Goal: Transaction & Acquisition: Purchase product/service

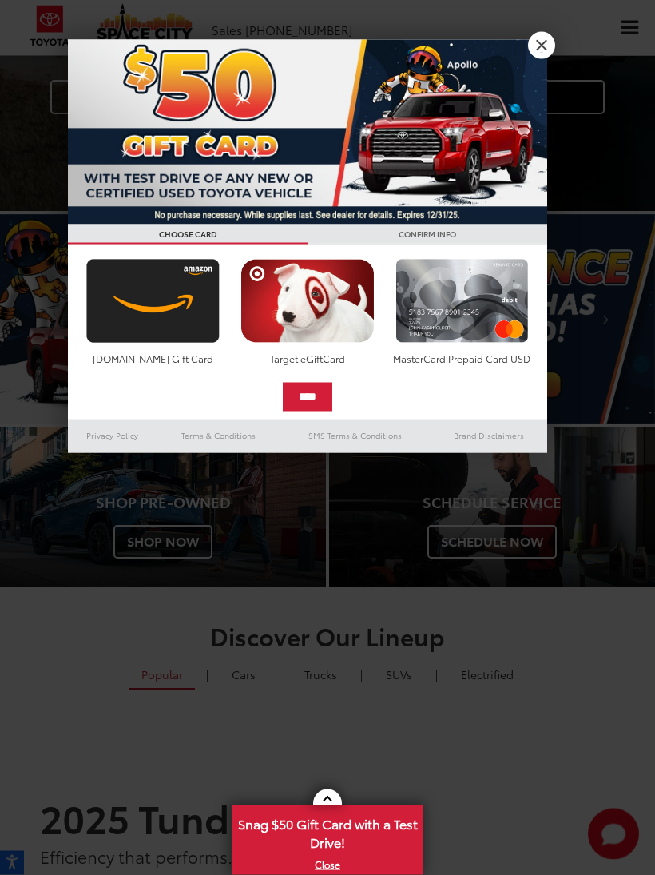
scroll to position [404, 0]
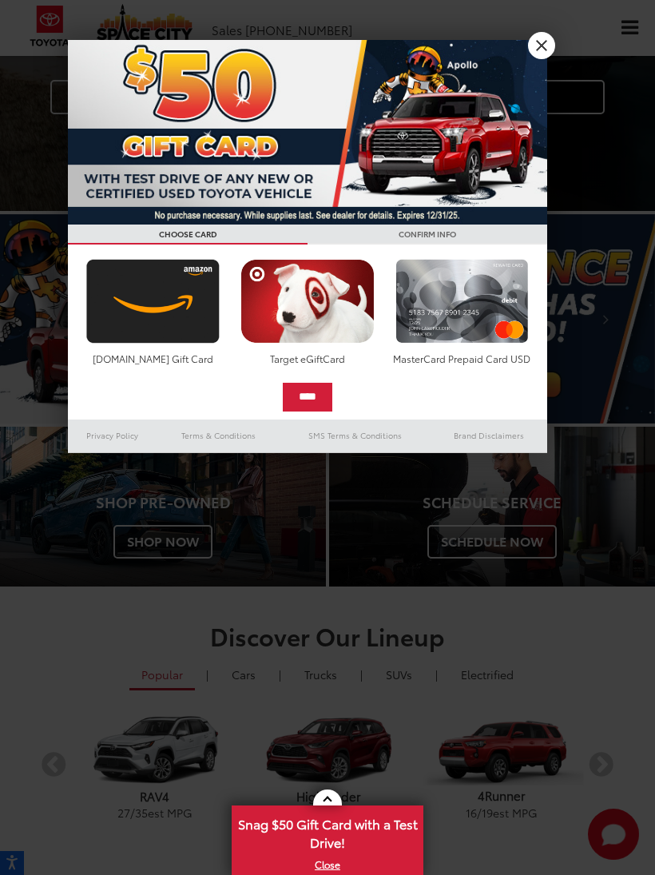
click at [526, 50] on img at bounding box center [307, 132] width 479 height 185
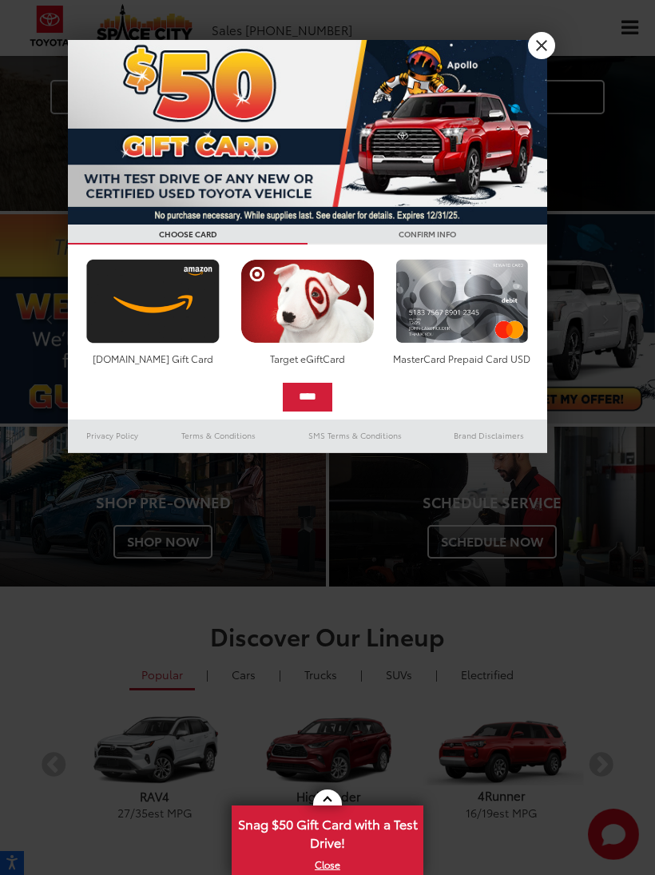
click at [538, 52] on link "X" at bounding box center [541, 45] width 27 height 27
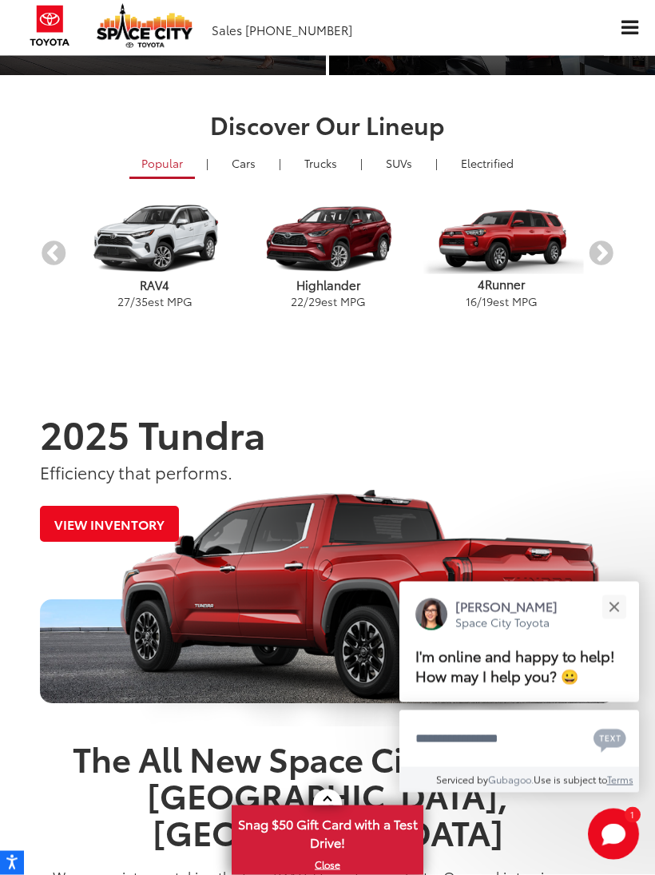
scroll to position [916, 0]
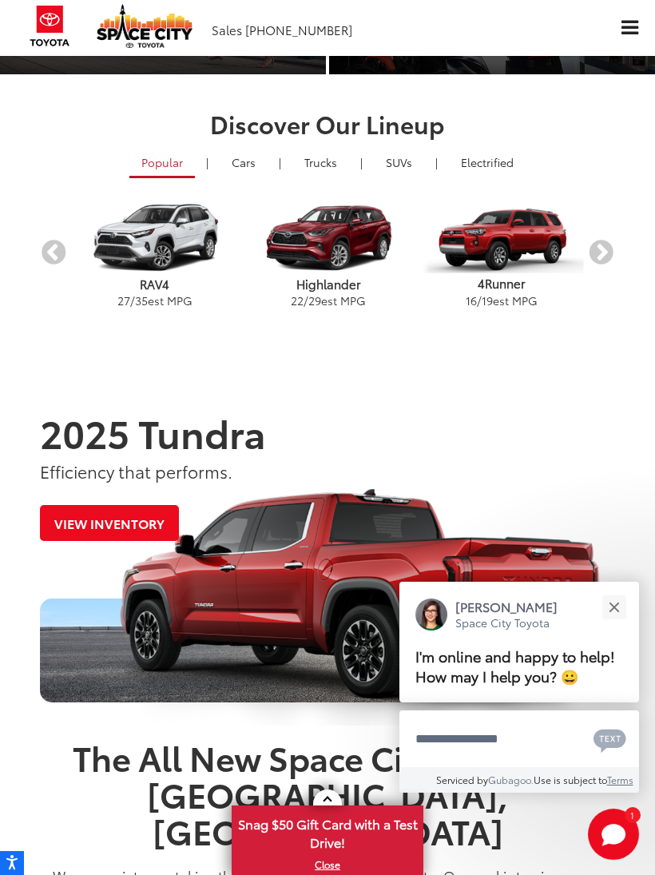
click at [616, 622] on button "Close" at bounding box center [614, 607] width 34 height 34
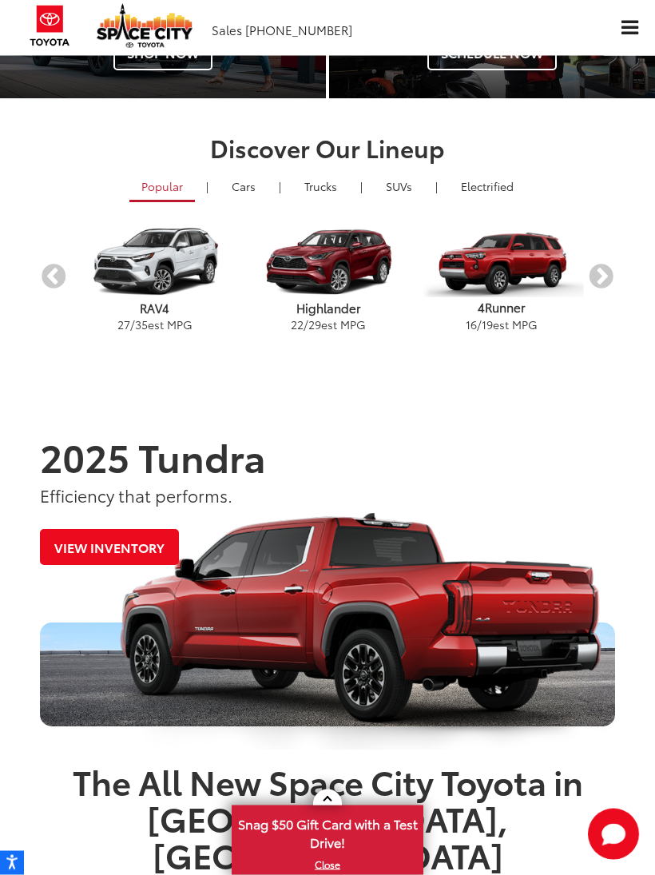
scroll to position [892, 0]
click at [526, 263] on img "carousel" at bounding box center [501, 262] width 165 height 70
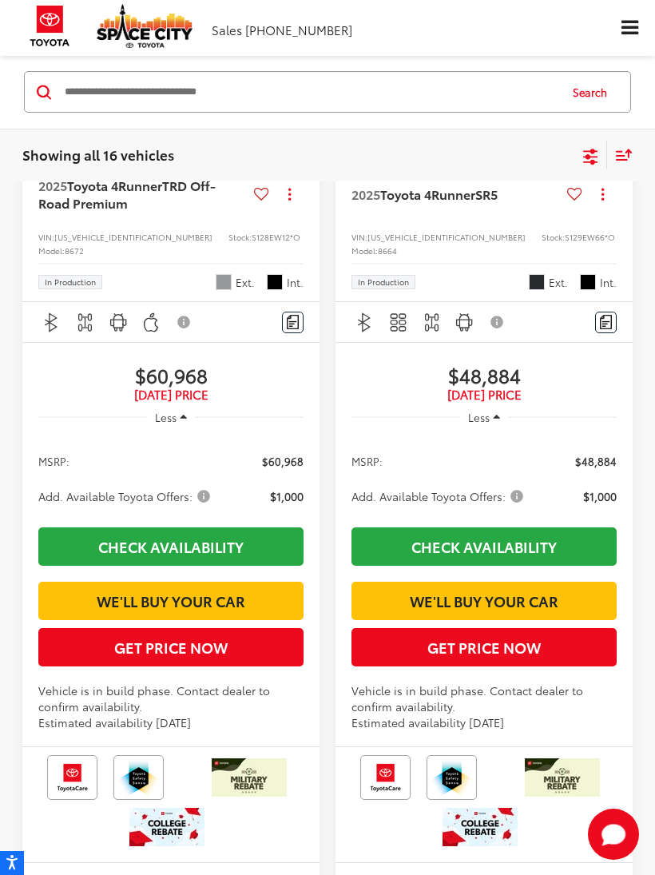
scroll to position [5093, 0]
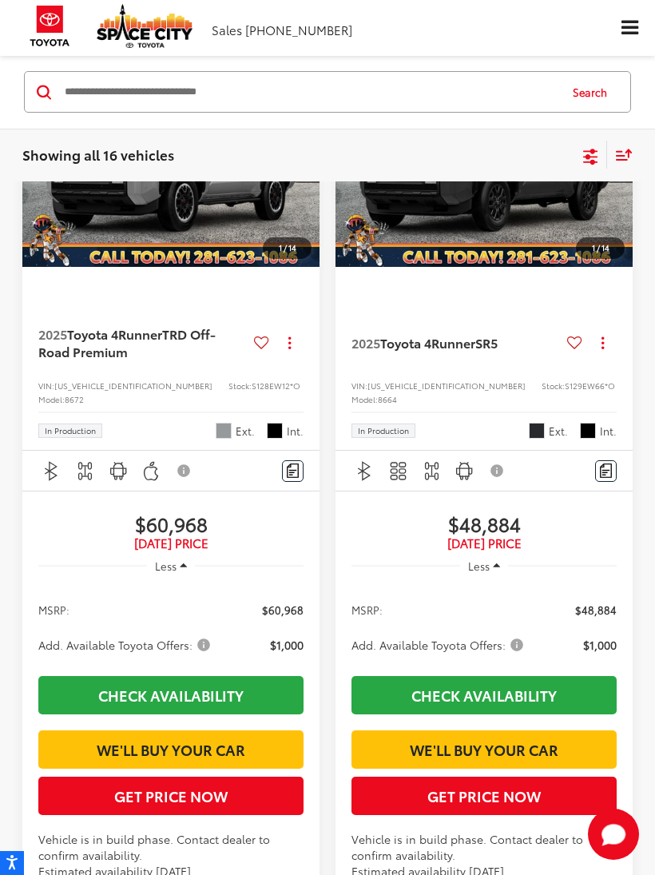
click at [84, 268] on img "2025 Toyota 4Runner TRD Off-Road Premium 0" at bounding box center [172, 155] width 300 height 224
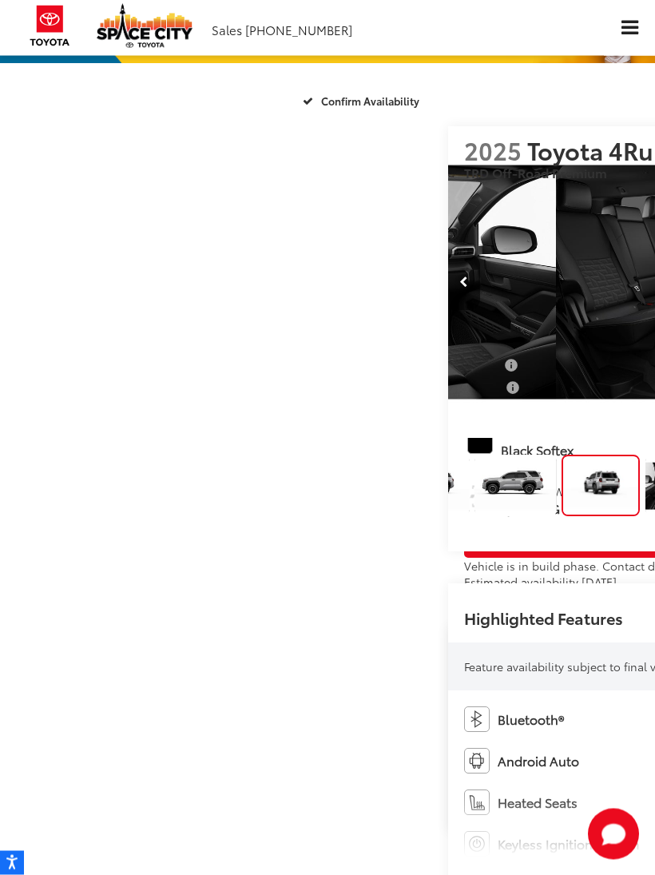
scroll to position [96, 0]
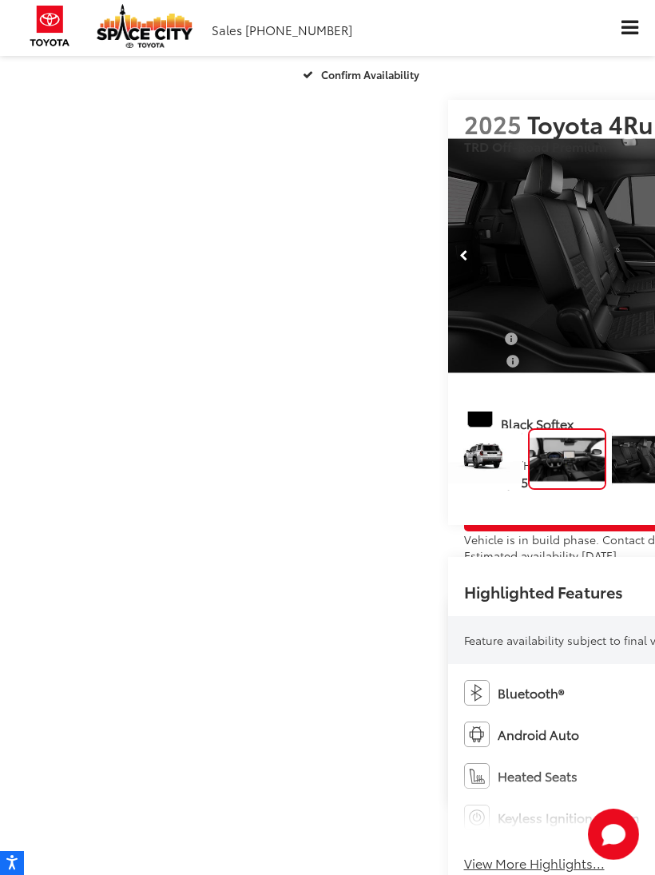
scroll to position [0, 2620]
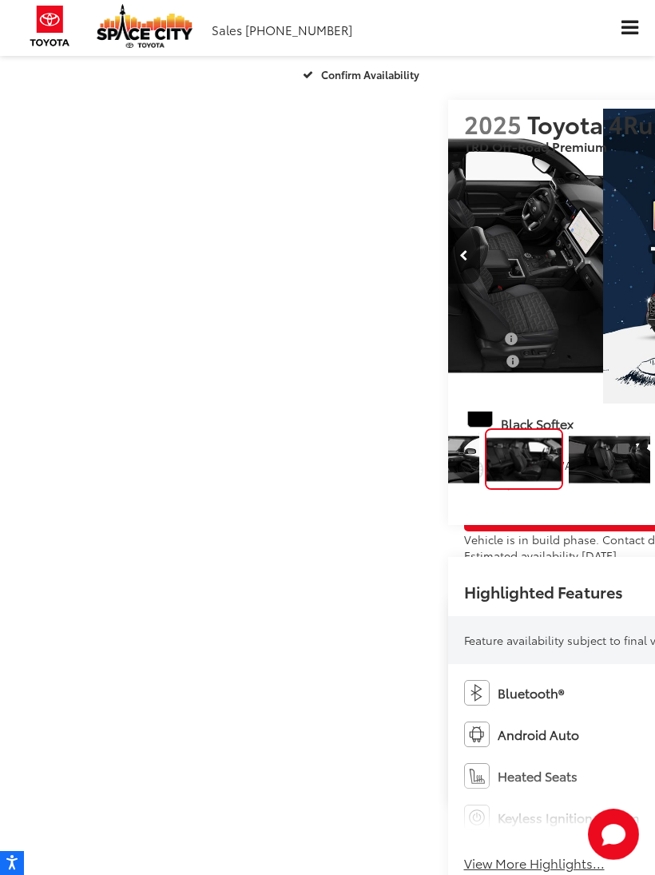
scroll to position [0, 3275]
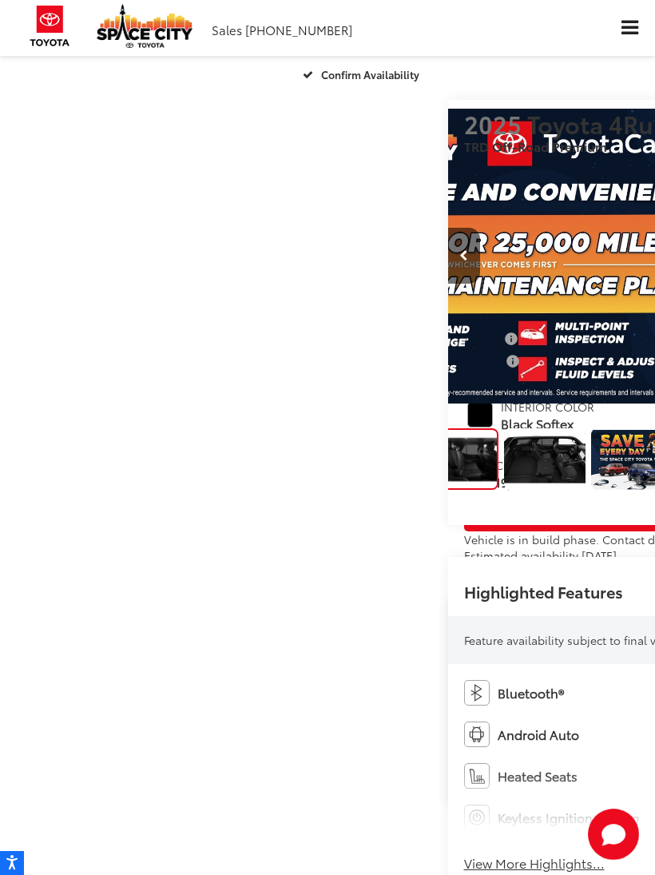
scroll to position [0, 561]
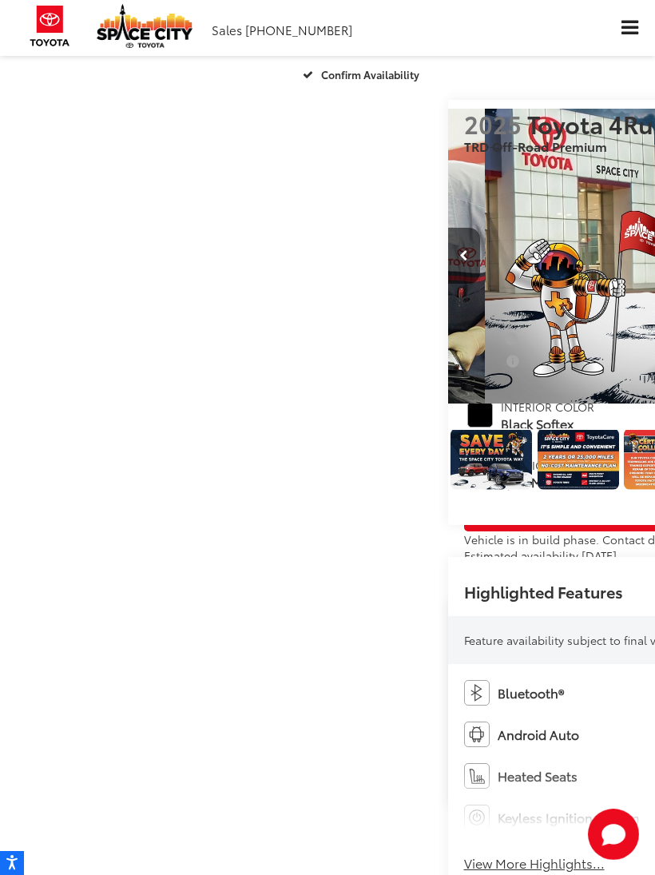
scroll to position [0, 4585]
